Goal: Task Accomplishment & Management: Use online tool/utility

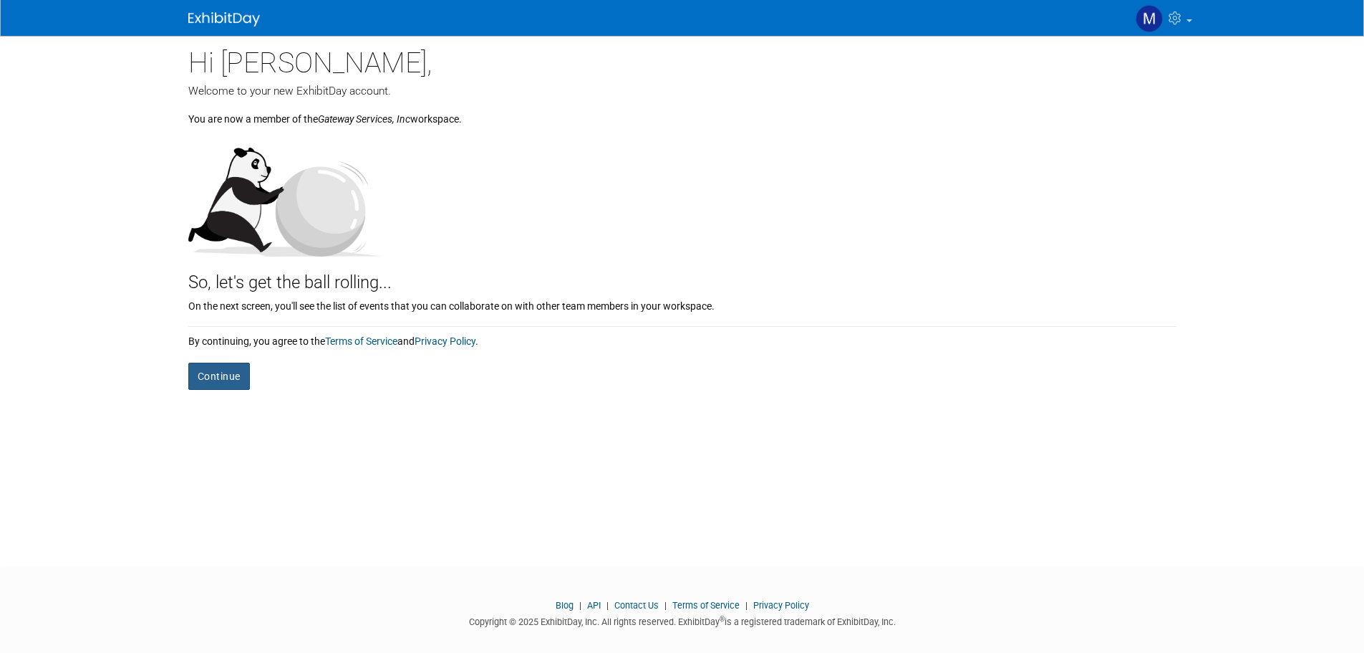
click at [211, 378] on button "Continue" at bounding box center [219, 375] width 62 height 27
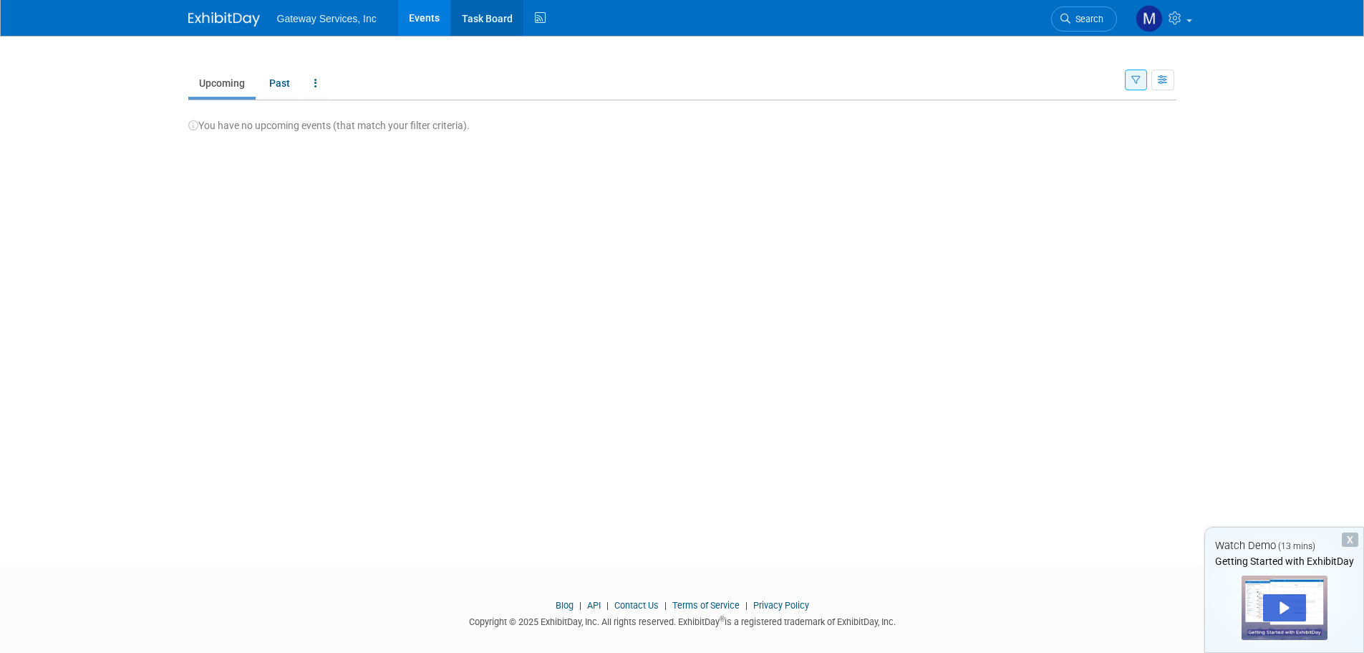
click at [474, 15] on link "Task Board" at bounding box center [487, 18] width 72 height 36
click at [1171, 22] on icon at bounding box center [1177, 17] width 16 height 13
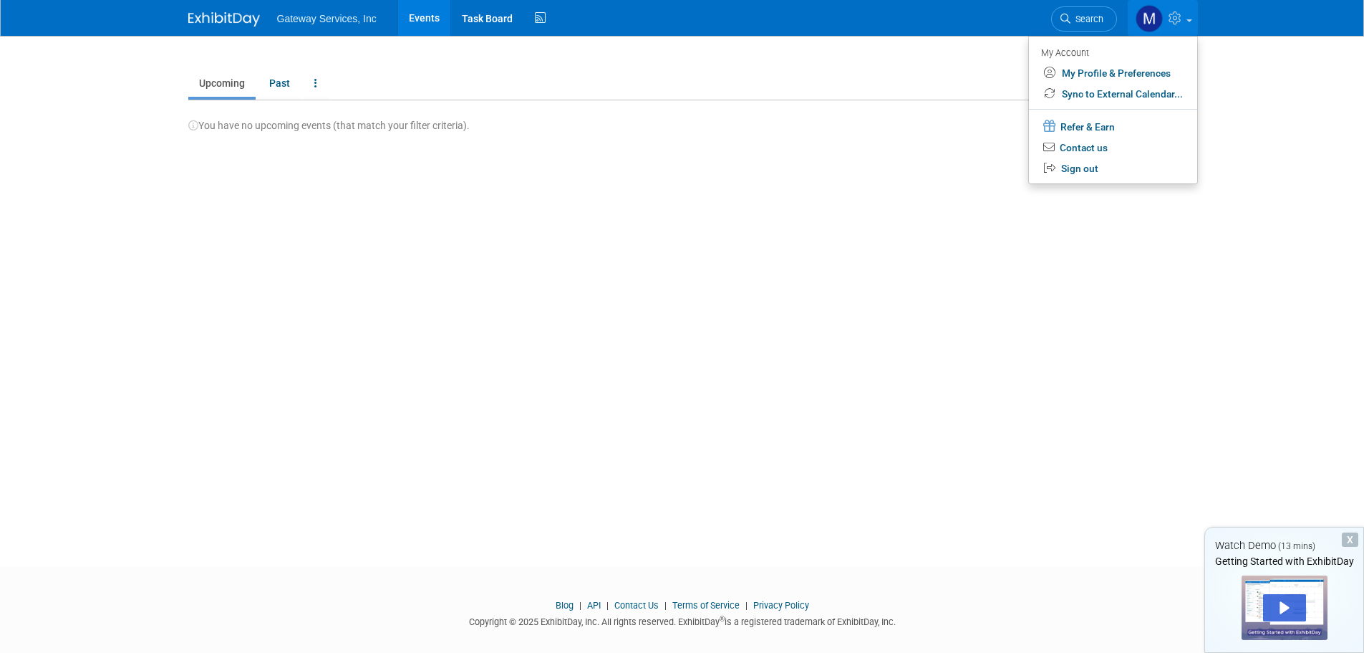
click at [501, 195] on div "New Event Duplicate Event Warning There is another event in your workspace with…" at bounding box center [683, 288] width 1010 height 505
